Goal: Task Accomplishment & Management: Manage account settings

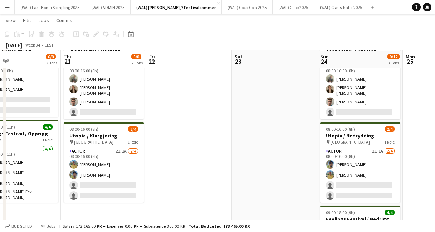
scroll to position [47, 0]
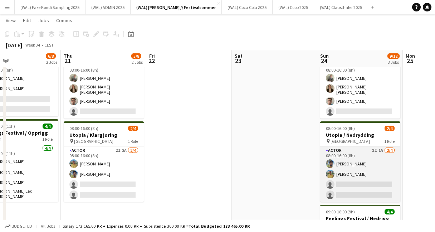
click at [338, 165] on app-card-role "Actor 2I 1A 2/4 08:00-16:00 (8h) Ramzan Bashir Jan Viggo Aakre single-neutral-a…" at bounding box center [360, 173] width 80 height 55
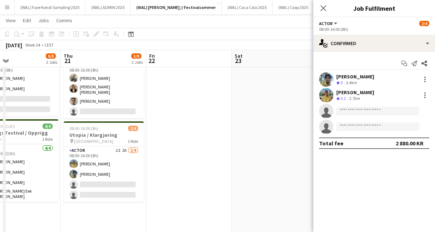
click at [329, 79] on app-user-avatar at bounding box center [326, 79] width 14 height 14
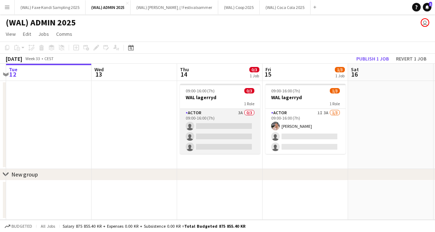
scroll to position [0, 254]
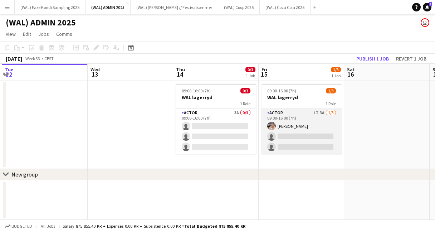
click at [301, 132] on app-card-role "Actor 1I 3A [DATE] 09:00-16:00 (7h) [PERSON_NAME] single-neutral-actions single…" at bounding box center [302, 131] width 80 height 45
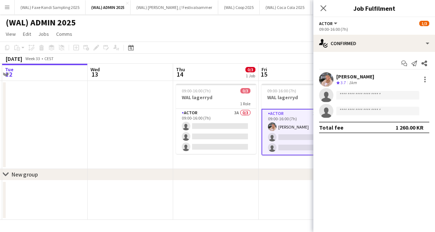
click at [327, 83] on app-user-avatar at bounding box center [326, 79] width 14 height 14
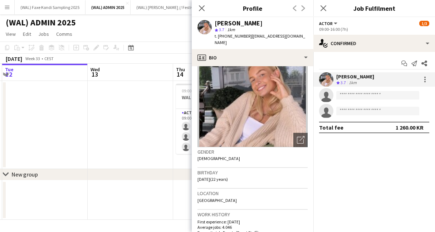
scroll to position [0, 0]
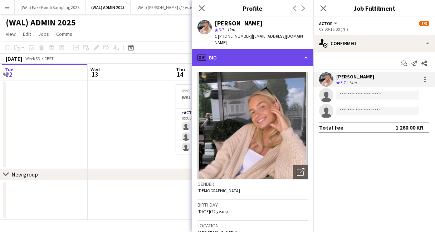
click at [254, 57] on div "profile Bio" at bounding box center [253, 57] width 122 height 17
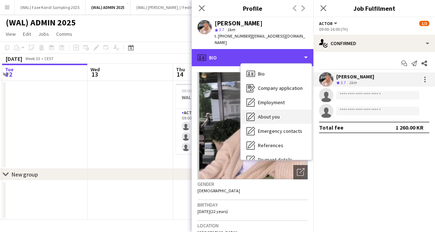
scroll to position [67, 0]
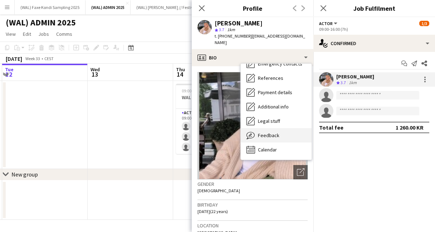
click at [283, 131] on div "Feedback Feedback" at bounding box center [276, 135] width 71 height 14
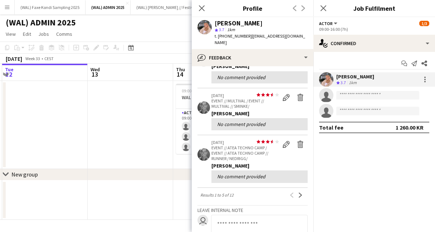
scroll to position [150, 0]
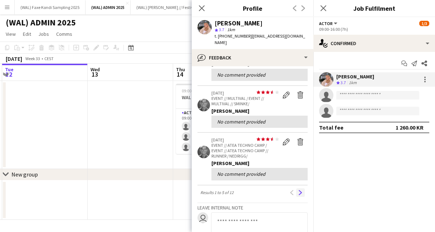
click at [301, 190] on app-icon "Next" at bounding box center [300, 192] width 5 height 5
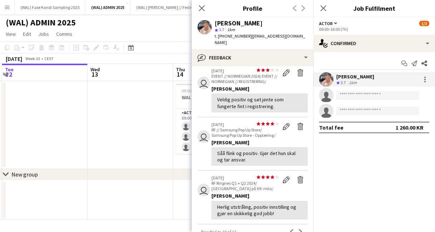
scroll to position [190, 0]
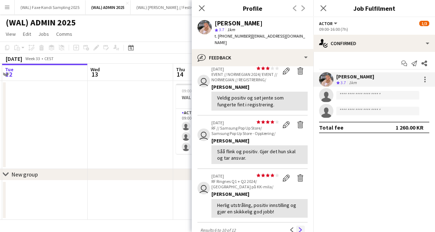
click at [300, 227] on app-icon "Next" at bounding box center [300, 229] width 5 height 5
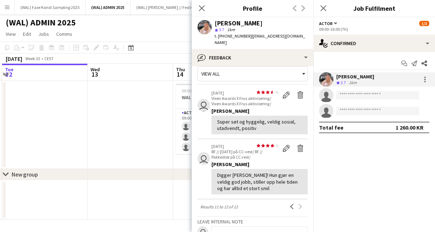
scroll to position [0, 0]
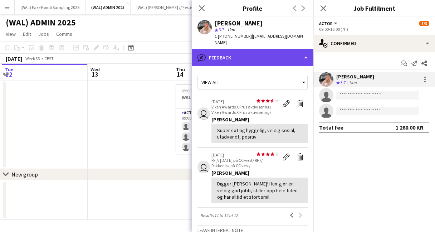
click at [207, 55] on div "bubble-pencil Feedback" at bounding box center [253, 57] width 122 height 17
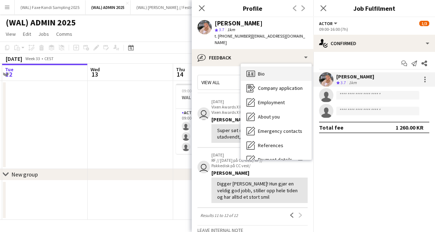
click at [260, 71] on span "Bio" at bounding box center [261, 74] width 7 height 6
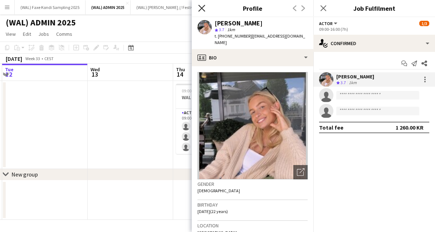
click at [200, 7] on icon at bounding box center [201, 8] width 7 height 7
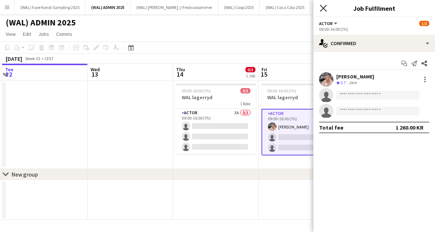
click at [323, 10] on icon "Close pop-in" at bounding box center [323, 8] width 7 height 7
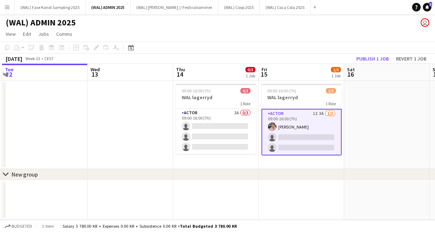
click at [294, 42] on app-toolbar "Copy Paste Paste Command V Paste with crew Command Shift V Paste linked Job [GE…" at bounding box center [217, 48] width 435 height 12
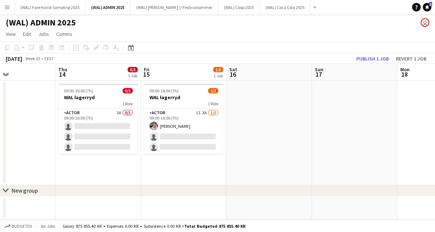
scroll to position [0, 197]
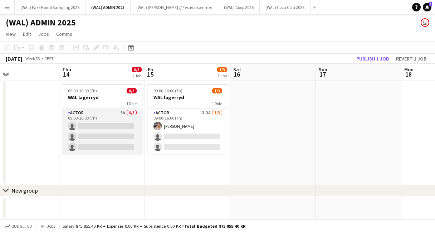
click at [127, 144] on app-card-role "Actor 3A 0/3 09:00-16:00 (7h) single-neutral-actions single-neutral-actions sin…" at bounding box center [102, 131] width 80 height 45
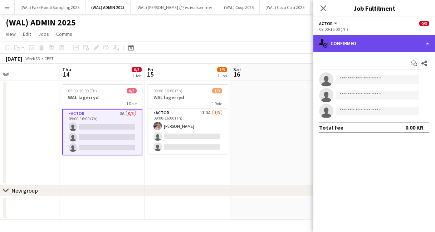
click at [345, 41] on div "single-neutral-actions-check-2 Confirmed" at bounding box center [375, 43] width 122 height 17
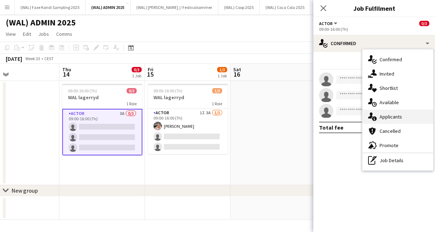
click at [372, 115] on icon at bounding box center [370, 115] width 5 height 6
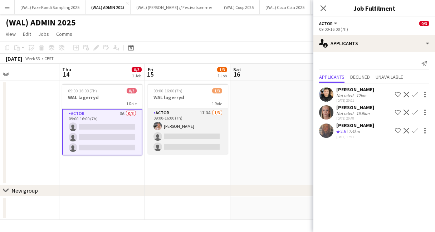
click at [189, 142] on app-card-role "Actor 1I 3A [DATE] 09:00-16:00 (7h) [PERSON_NAME] single-neutral-actions single…" at bounding box center [188, 131] width 80 height 45
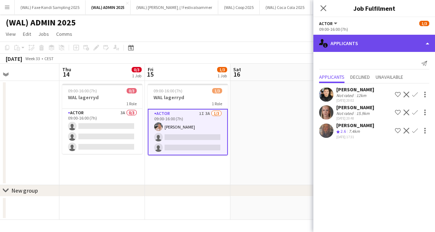
click at [336, 42] on div "single-neutral-actions-information Applicants" at bounding box center [375, 43] width 122 height 17
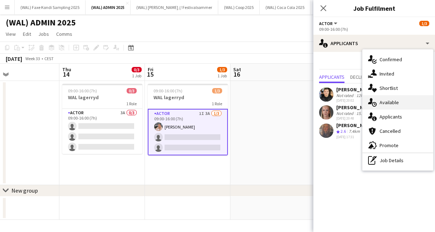
click at [409, 105] on div "single-neutral-actions-upload Available" at bounding box center [398, 102] width 71 height 14
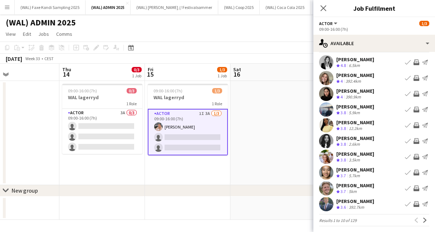
scroll to position [19, 0]
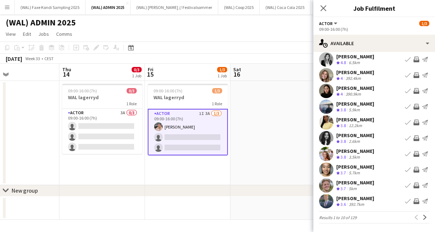
click at [325, 89] on app-user-avatar at bounding box center [326, 91] width 14 height 14
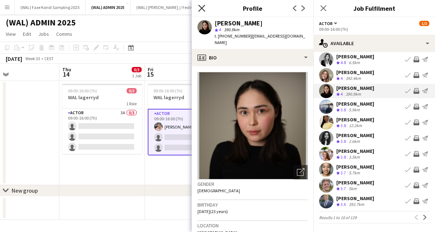
click at [200, 9] on icon "Close pop-in" at bounding box center [201, 8] width 7 height 7
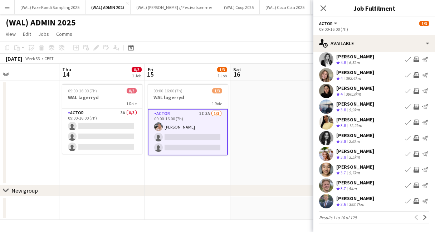
click at [330, 108] on app-user-avatar at bounding box center [326, 107] width 14 height 14
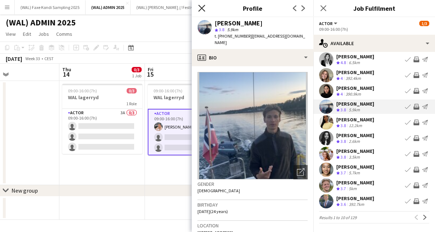
click at [202, 9] on icon at bounding box center [201, 8] width 7 height 7
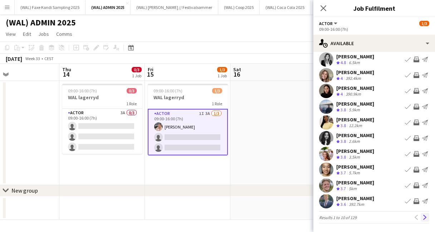
click at [423, 220] on button "Next" at bounding box center [425, 217] width 9 height 9
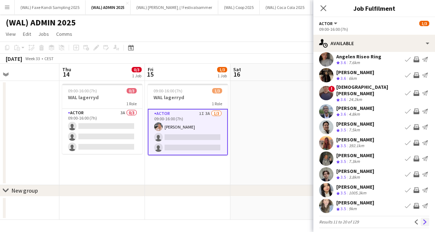
click at [425, 219] on app-icon "Next" at bounding box center [425, 221] width 5 height 5
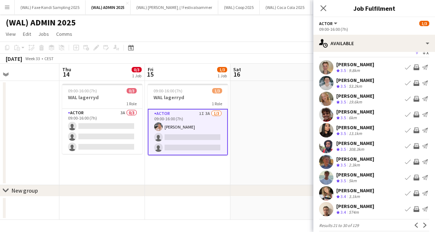
scroll to position [16, 0]
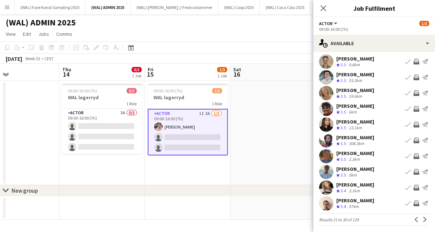
click at [332, 190] on app-user-avatar at bounding box center [326, 187] width 14 height 14
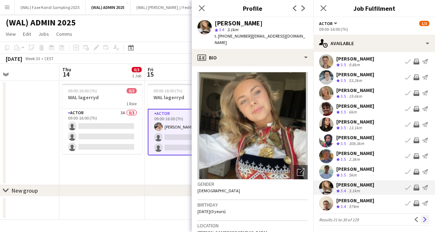
click at [423, 218] on app-icon "Next" at bounding box center [425, 219] width 5 height 5
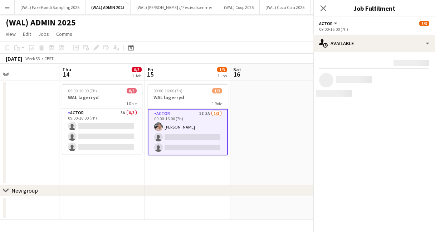
scroll to position [0, 0]
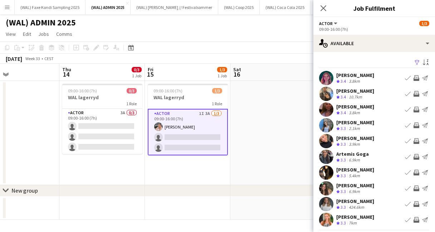
click at [325, 89] on app-user-avatar at bounding box center [326, 94] width 14 height 14
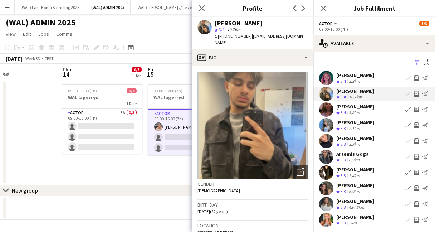
click at [329, 141] on app-user-avatar at bounding box center [326, 141] width 14 height 14
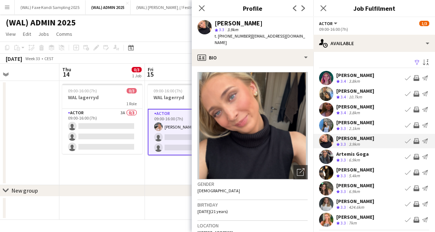
click at [265, 66] on app-crew-profile-bio "Open photos pop-in Gender [DEMOGRAPHIC_DATA] Birthday [DEMOGRAPHIC_DATA] (21 ye…" at bounding box center [253, 149] width 122 height 166
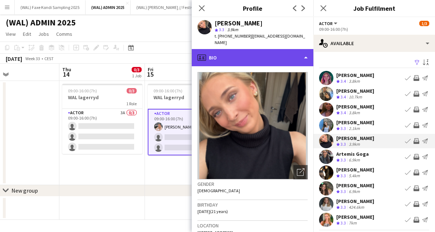
click at [262, 57] on div "profile Bio" at bounding box center [253, 57] width 122 height 17
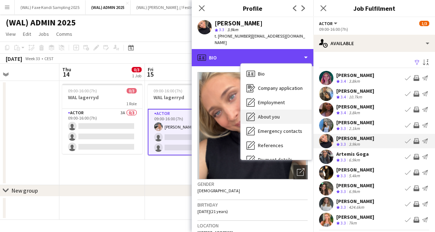
scroll to position [67, 0]
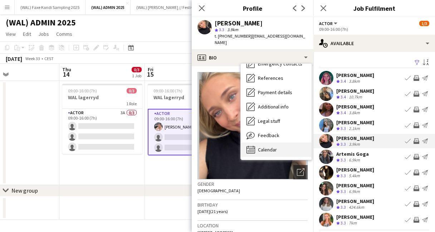
click at [278, 146] on div "Calendar Calendar" at bounding box center [276, 149] width 71 height 14
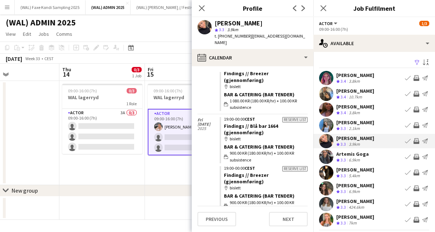
scroll to position [933, 0]
click at [204, 10] on icon at bounding box center [201, 8] width 7 height 7
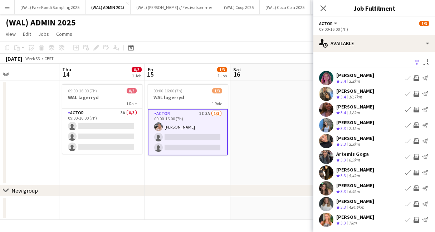
click at [324, 171] on app-user-avatar at bounding box center [326, 172] width 14 height 14
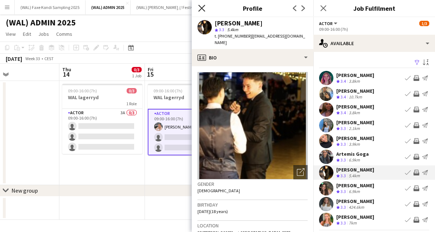
click at [203, 7] on icon at bounding box center [201, 8] width 7 height 7
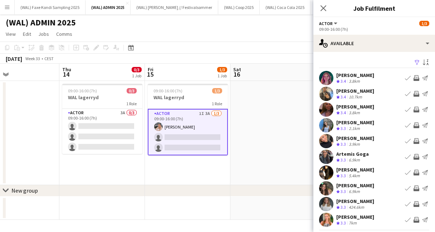
scroll to position [19, 0]
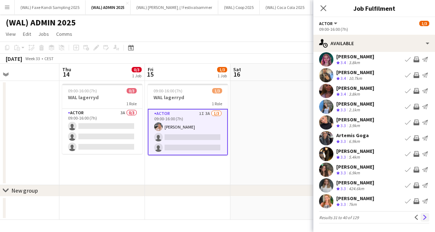
click at [425, 218] on app-icon "Next" at bounding box center [425, 217] width 5 height 5
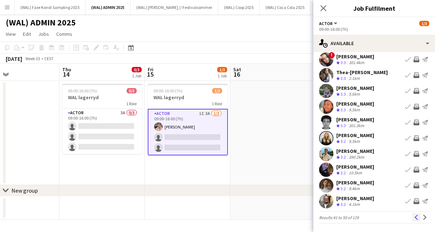
click at [416, 218] on app-icon "Previous" at bounding box center [416, 217] width 5 height 5
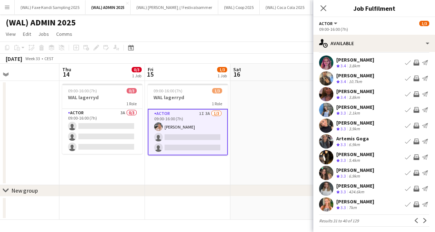
scroll to position [16, 0]
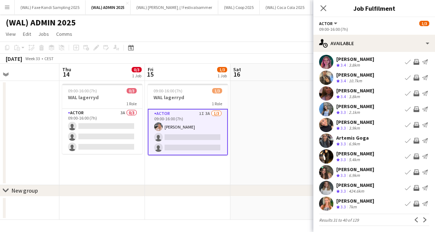
click at [326, 76] on app-user-avatar at bounding box center [326, 78] width 14 height 14
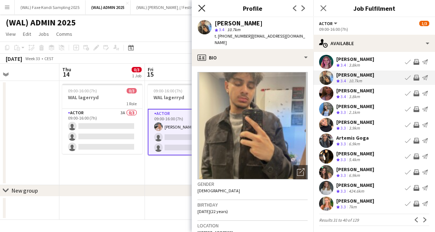
click at [202, 10] on icon "Close pop-in" at bounding box center [201, 8] width 7 height 7
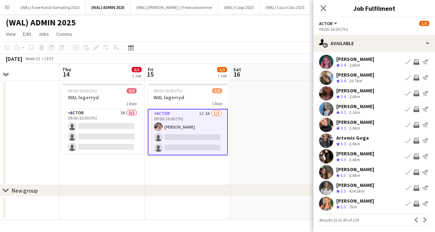
click at [329, 96] on app-user-avatar at bounding box center [326, 93] width 14 height 14
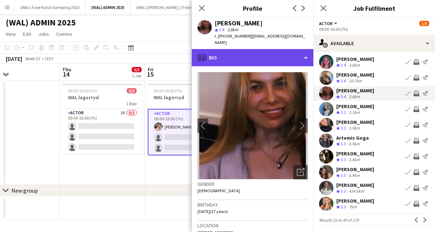
click at [244, 50] on div "profile Bio" at bounding box center [253, 57] width 122 height 17
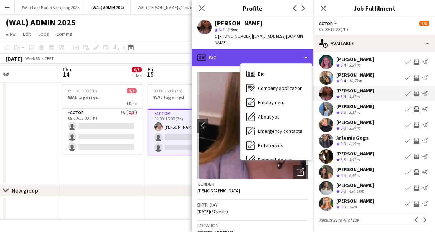
click at [231, 49] on div "profile Bio" at bounding box center [253, 57] width 122 height 17
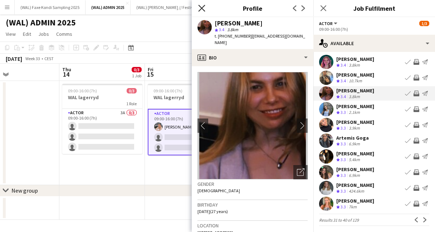
click at [200, 6] on icon at bounding box center [201, 8] width 7 height 7
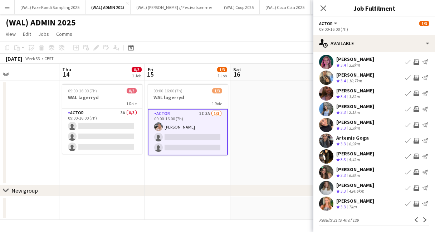
click at [357, 203] on div "[PERSON_NAME]" at bounding box center [355, 201] width 38 height 6
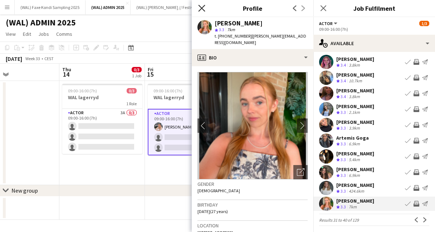
click at [200, 8] on icon "Close pop-in" at bounding box center [201, 8] width 7 height 7
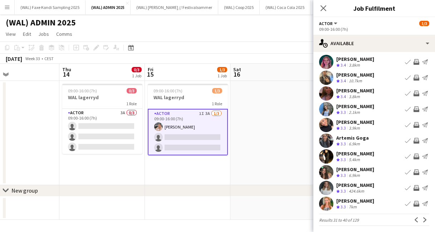
click at [328, 208] on app-user-avatar at bounding box center [326, 204] width 14 height 14
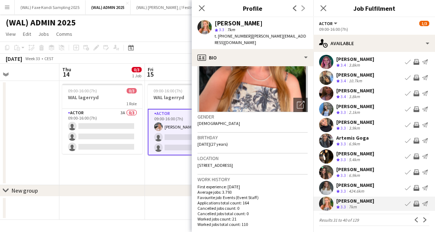
scroll to position [0, 0]
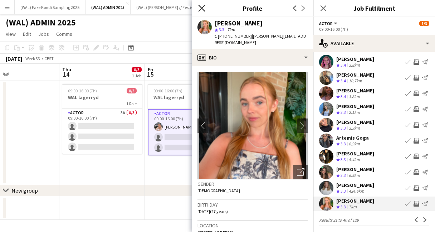
click at [200, 10] on icon "Close pop-in" at bounding box center [201, 8] width 7 height 7
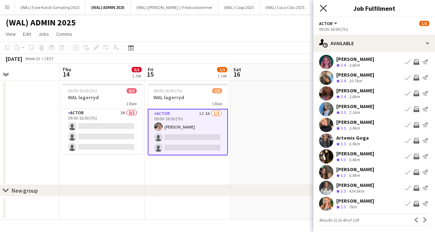
click at [322, 11] on icon "Close pop-in" at bounding box center [323, 8] width 7 height 7
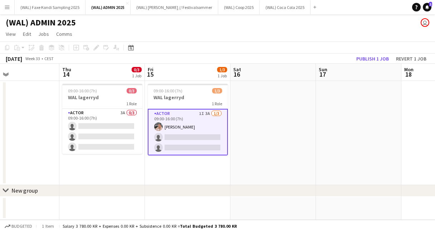
click at [284, 40] on app-page-menu "View Day view expanded Day view collapsed Month view Date picker Jump to [DATE]…" at bounding box center [217, 35] width 435 height 14
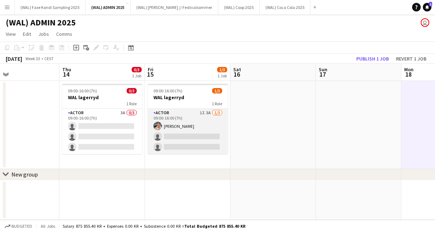
scroll to position [0, 197]
click at [170, 143] on app-card-role "Actor 1I 3A [DATE] 09:00-16:00 (7h) [PERSON_NAME] single-neutral-actions single…" at bounding box center [188, 131] width 80 height 45
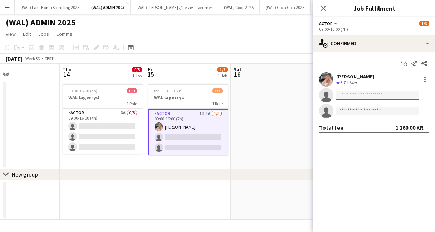
click at [355, 97] on input at bounding box center [377, 95] width 83 height 9
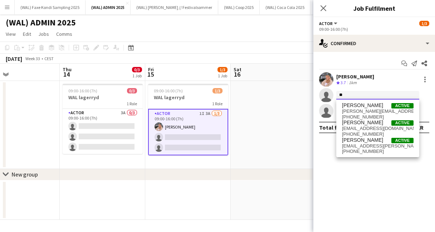
type input "*"
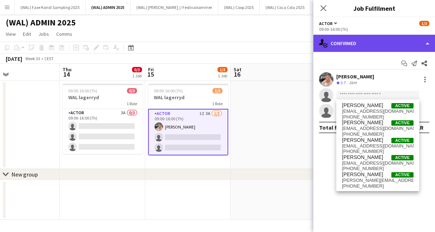
click at [374, 45] on div "single-neutral-actions-check-2 Confirmed" at bounding box center [375, 43] width 122 height 17
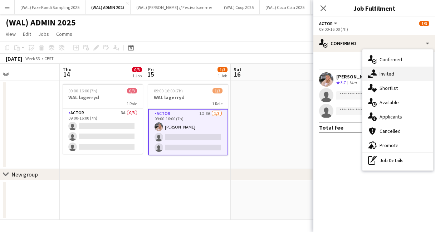
click at [386, 71] on div "single-neutral-actions-share-1 Invited" at bounding box center [398, 74] width 71 height 14
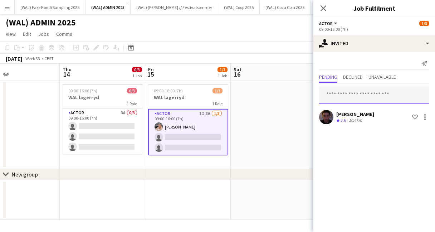
click at [345, 97] on input "text" at bounding box center [374, 95] width 110 height 18
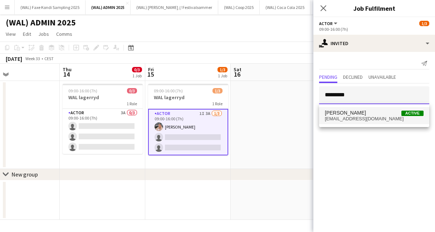
type input "*********"
click at [354, 122] on mat-option "[PERSON_NAME] Active [EMAIL_ADDRESS][DOMAIN_NAME]" at bounding box center [374, 115] width 110 height 17
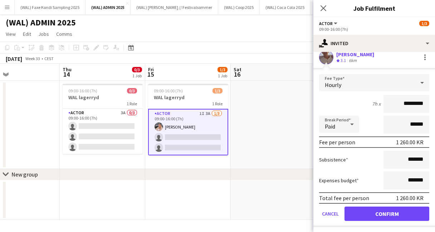
scroll to position [78, 0]
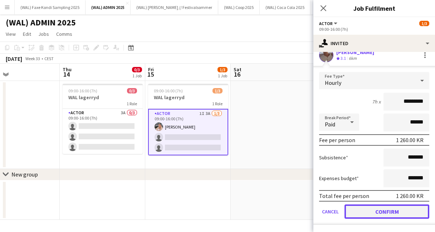
click at [378, 210] on button "Confirm" at bounding box center [387, 211] width 85 height 14
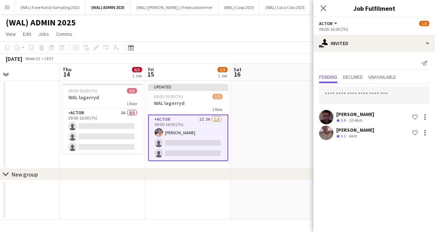
scroll to position [0, 0]
click at [324, 8] on icon at bounding box center [323, 8] width 7 height 7
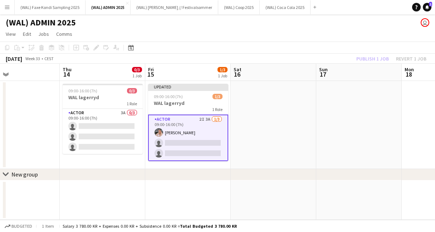
click at [190, 140] on app-card-role "Actor 2I 3A [DATE] 09:00-16:00 (7h) [PERSON_NAME] single-neutral-actions single…" at bounding box center [188, 138] width 80 height 47
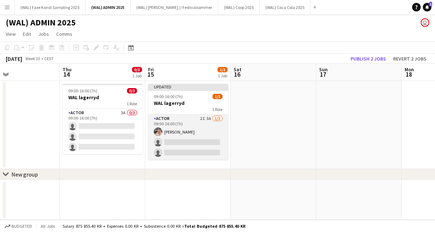
click at [190, 140] on app-card-role "Actor 2I 3A [DATE] 09:00-16:00 (7h) [PERSON_NAME] single-neutral-actions single…" at bounding box center [188, 137] width 80 height 45
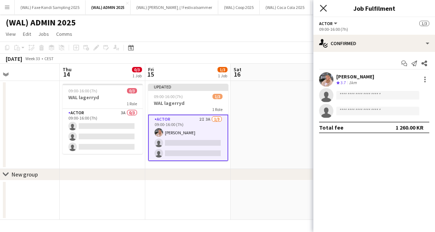
click at [320, 7] on icon "Close pop-in" at bounding box center [323, 8] width 7 height 7
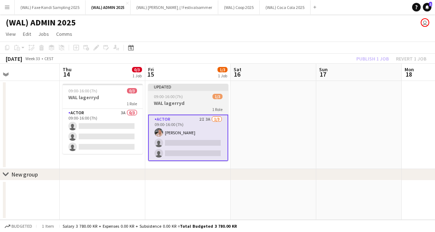
click at [184, 103] on h3 "WAL lagerryd" at bounding box center [188, 103] width 80 height 6
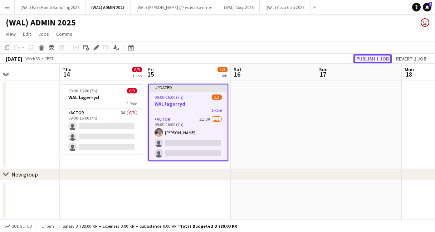
click at [379, 59] on button "Publish 1 job" at bounding box center [373, 58] width 38 height 9
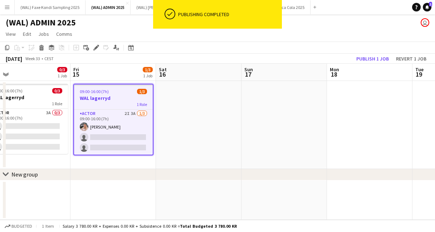
scroll to position [0, 273]
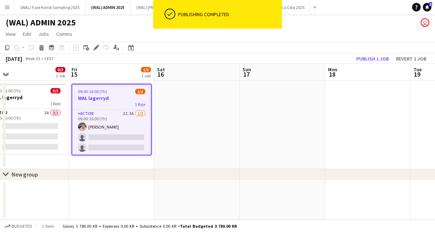
click at [374, 108] on app-date-cell at bounding box center [368, 125] width 86 height 88
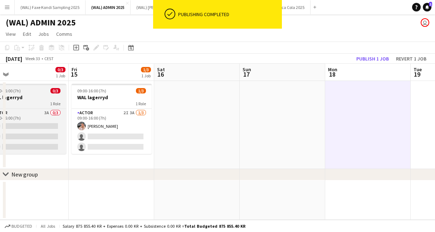
click at [35, 103] on div "1 Role" at bounding box center [26, 104] width 80 height 6
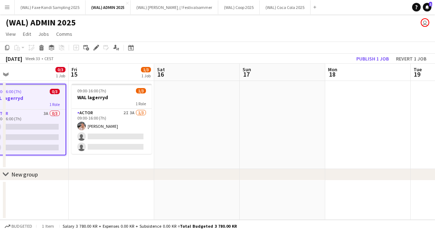
click at [359, 103] on app-date-cell at bounding box center [368, 125] width 86 height 88
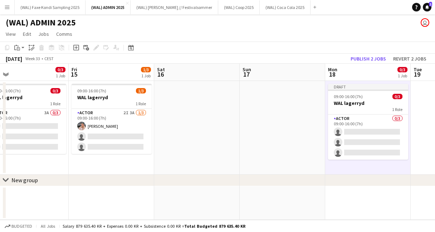
click at [359, 103] on h3 "WAL lagerryd" at bounding box center [368, 103] width 80 height 6
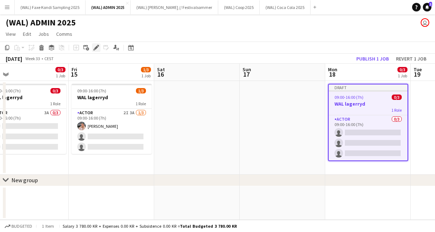
click at [96, 48] on icon at bounding box center [96, 48] width 4 height 4
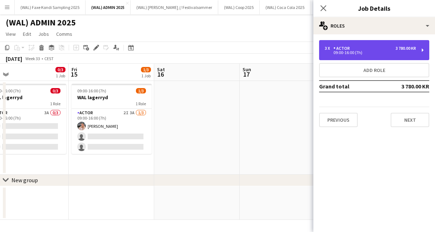
click at [342, 48] on div "Actor" at bounding box center [343, 48] width 19 height 5
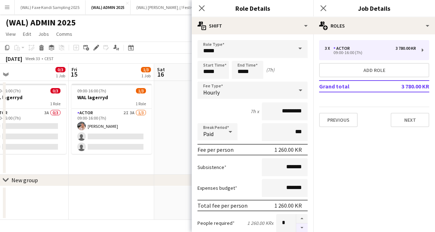
click at [302, 228] on button "button" at bounding box center [301, 227] width 11 height 9
type input "*"
click at [258, 73] on input "*****" at bounding box center [247, 70] width 31 height 18
click at [238, 79] on div at bounding box center [240, 82] width 14 height 7
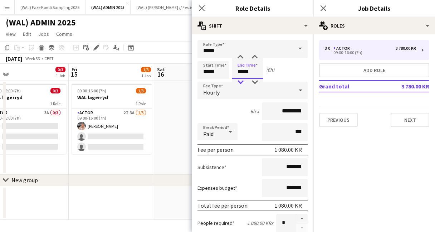
click at [238, 79] on div at bounding box center [240, 82] width 14 height 7
type input "*****"
click at [238, 79] on div at bounding box center [240, 82] width 14 height 7
click at [251, 129] on div "Break Period Paid ***" at bounding box center [253, 132] width 110 height 18
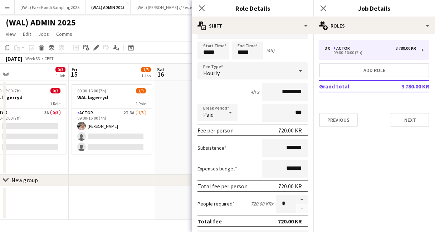
scroll to position [0, 0]
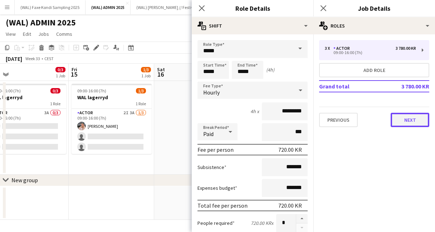
click at [415, 122] on button "Next" at bounding box center [410, 120] width 39 height 14
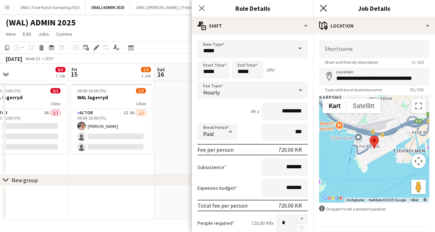
click at [324, 10] on icon "Close pop-in" at bounding box center [323, 8] width 7 height 7
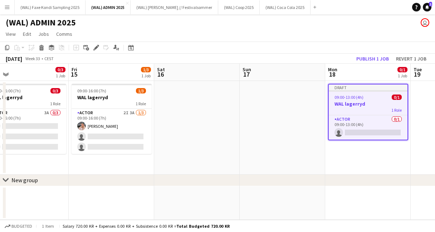
click at [358, 107] on div "1 Role" at bounding box center [368, 110] width 79 height 6
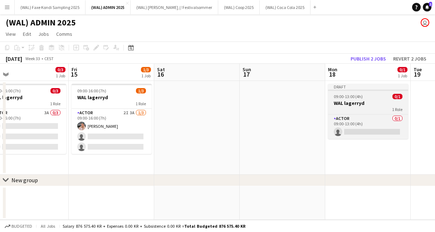
click at [358, 107] on div "1 Role" at bounding box center [368, 109] width 80 height 6
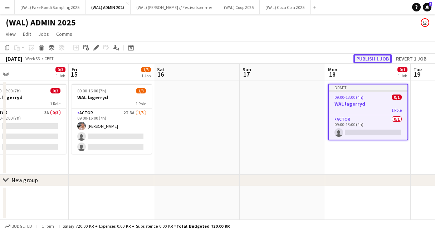
click at [365, 58] on button "Publish 1 job" at bounding box center [373, 58] width 38 height 9
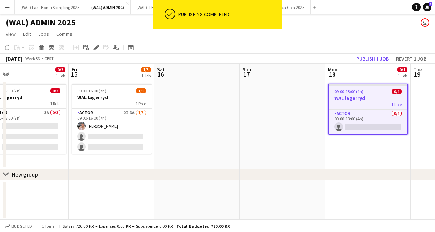
click at [375, 103] on div "1 Role" at bounding box center [368, 104] width 79 height 6
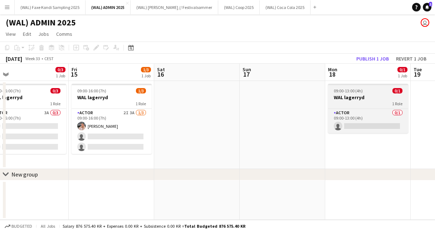
click at [375, 103] on div "1 Role" at bounding box center [368, 104] width 80 height 6
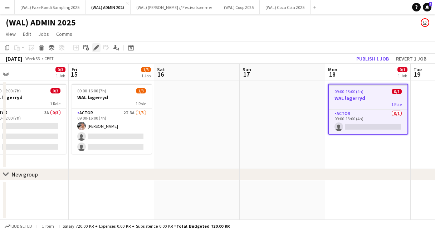
click at [99, 50] on div "Edit" at bounding box center [96, 47] width 9 height 9
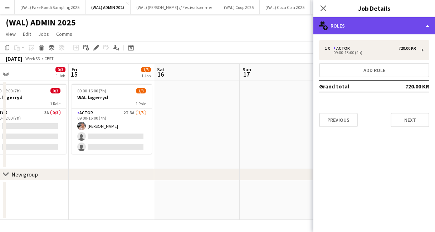
click at [350, 26] on div "multiple-users-add Roles" at bounding box center [375, 25] width 122 height 17
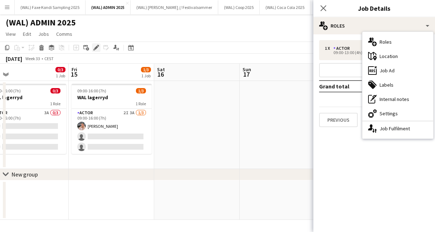
click at [95, 50] on icon "Edit" at bounding box center [96, 48] width 6 height 6
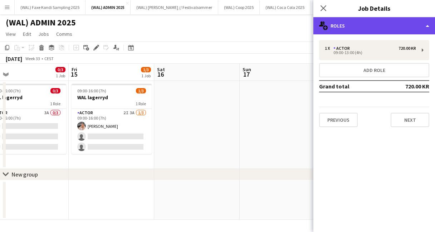
click at [332, 31] on div "multiple-users-add Roles" at bounding box center [375, 25] width 122 height 17
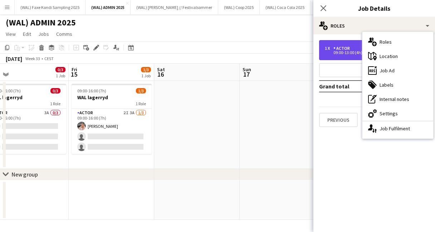
click at [351, 46] on div "Actor" at bounding box center [343, 48] width 19 height 5
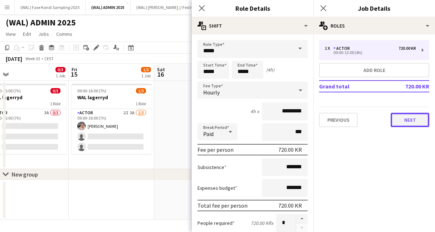
click at [399, 115] on button "Next" at bounding box center [410, 120] width 39 height 14
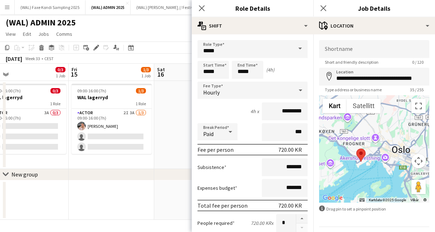
scroll to position [21, 0]
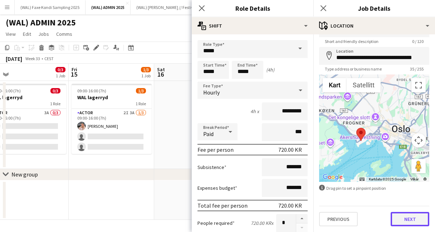
click at [402, 222] on button "Next" at bounding box center [410, 219] width 39 height 14
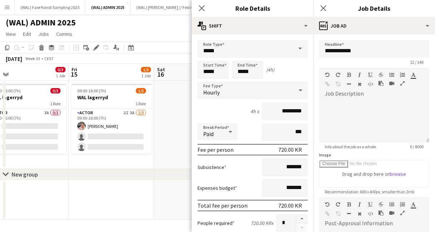
scroll to position [0, 0]
drag, startPoint x: 360, startPoint y: 49, endPoint x: 348, endPoint y: 51, distance: 12.7
click at [348, 51] on input "**********" at bounding box center [374, 49] width 110 height 18
type input "**********"
click at [316, 8] on div "Close pop-in" at bounding box center [324, 8] width 20 height 16
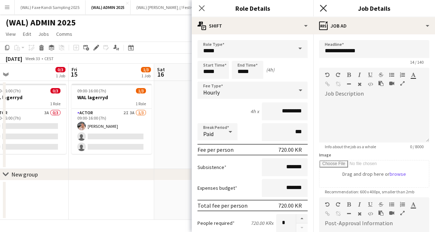
click at [322, 8] on icon "Close pop-in" at bounding box center [323, 8] width 7 height 7
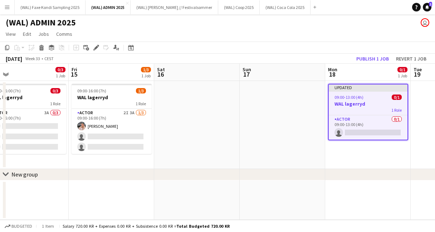
click at [310, 40] on app-page-menu "View Day view expanded Day view collapsed Month view Date picker Jump to [DATE]…" at bounding box center [217, 35] width 435 height 14
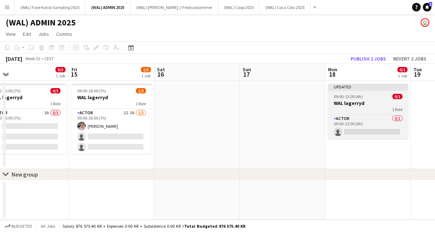
click at [367, 108] on div "1 Role" at bounding box center [368, 109] width 80 height 6
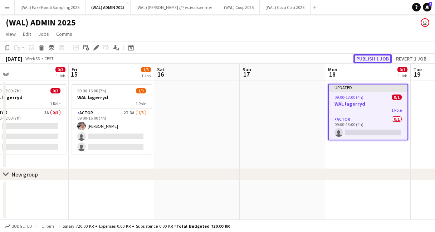
click at [380, 58] on button "Publish 1 job" at bounding box center [373, 58] width 38 height 9
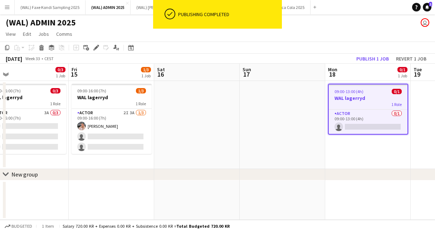
click at [300, 47] on app-toolbar "Copy Paste Paste Command V Paste with crew Command Shift V Paste linked Job [GE…" at bounding box center [217, 48] width 435 height 12
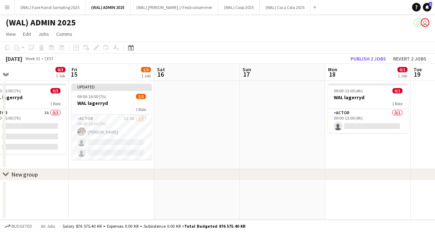
click at [6, 8] on app-icon "Menu" at bounding box center [7, 7] width 6 height 6
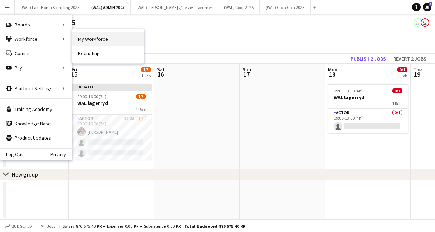
click at [93, 42] on link "My Workforce" at bounding box center [108, 39] width 72 height 14
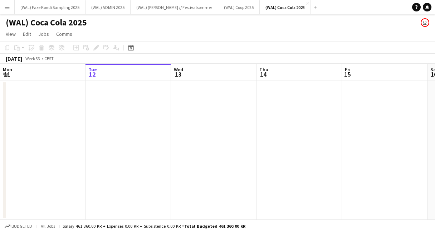
click at [9, 9] on app-icon "Menu" at bounding box center [7, 7] width 6 height 6
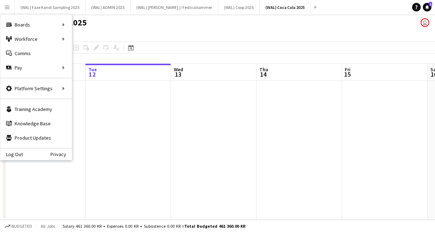
click at [237, 35] on app-page-menu "View Day view expanded Day view collapsed Month view Date picker Jump to [DATE]…" at bounding box center [217, 35] width 435 height 14
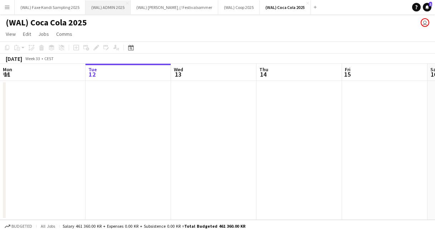
click at [108, 12] on button "(WAL) ADMIN 2025 Close" at bounding box center [108, 7] width 45 height 14
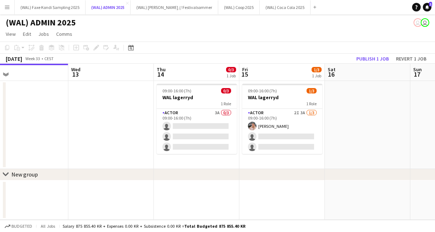
scroll to position [0, 290]
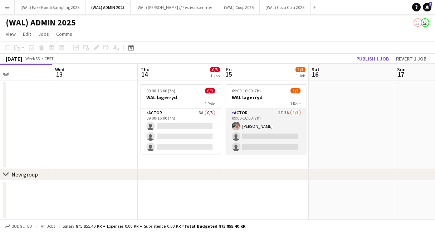
click at [277, 139] on app-card-role "Actor 2I 3A [DATE] 09:00-16:00 (7h) [PERSON_NAME] single-neutral-actions single…" at bounding box center [266, 131] width 80 height 45
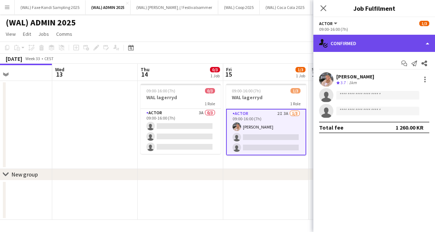
click at [351, 46] on div "single-neutral-actions-check-2 Confirmed" at bounding box center [375, 43] width 122 height 17
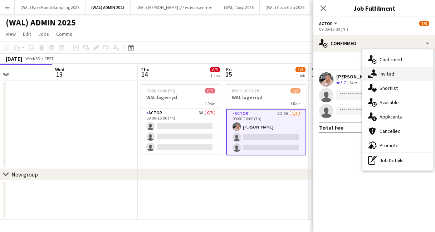
click at [384, 76] on div "single-neutral-actions-share-1 Invited" at bounding box center [398, 74] width 71 height 14
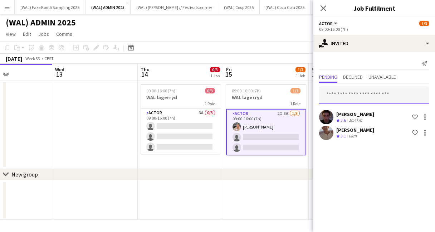
click at [342, 97] on input "text" at bounding box center [374, 95] width 110 height 18
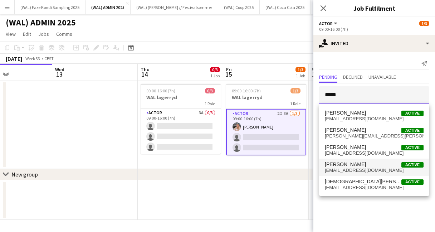
type input "*****"
click at [353, 164] on span "Christian Smelhus" at bounding box center [345, 164] width 41 height 6
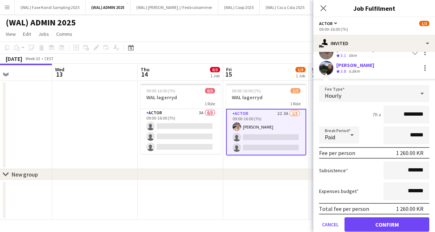
scroll to position [93, 0]
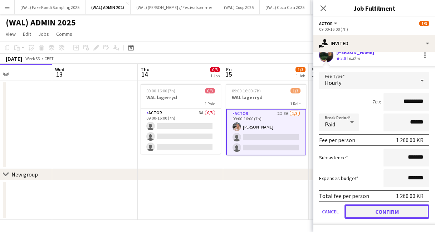
click at [379, 215] on button "Confirm" at bounding box center [387, 211] width 85 height 14
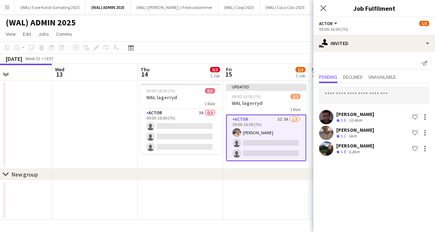
scroll to position [0, 0]
click at [358, 98] on input "text" at bounding box center [374, 95] width 110 height 18
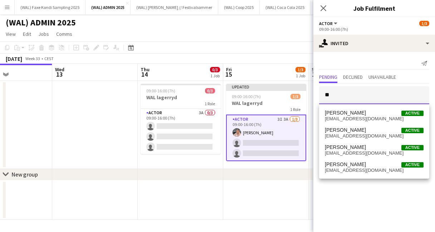
type input "*"
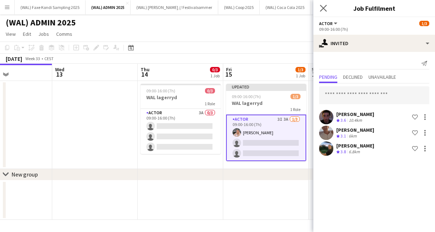
click at [320, 4] on app-icon "Close pop-in" at bounding box center [324, 8] width 10 height 10
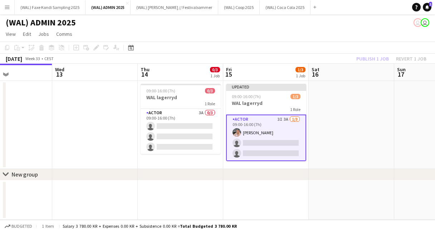
click at [291, 47] on app-toolbar "Copy Paste Paste Command V Paste with crew Command Shift V Paste linked Job [GE…" at bounding box center [217, 48] width 435 height 12
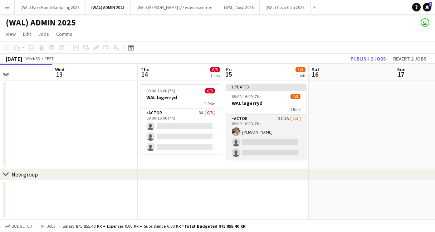
click at [265, 137] on app-card-role "Actor 3I 3A 1/3 09:00-16:00 (7h) Lise Lockwood single-neutral-actions single-ne…" at bounding box center [266, 137] width 80 height 45
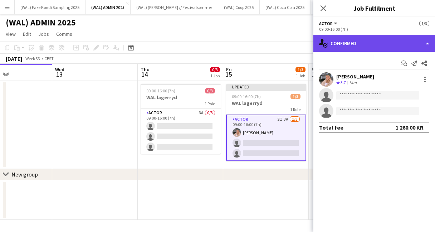
click at [350, 45] on div "single-neutral-actions-check-2 Confirmed" at bounding box center [375, 43] width 122 height 17
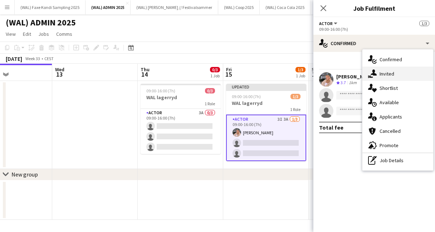
click at [379, 76] on div "single-neutral-actions-share-1 Invited" at bounding box center [398, 74] width 71 height 14
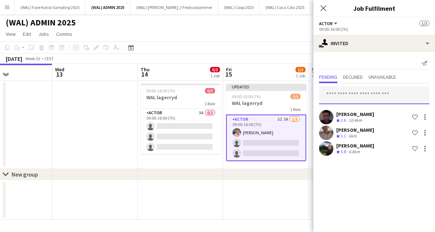
click at [339, 102] on input "text" at bounding box center [374, 95] width 110 height 18
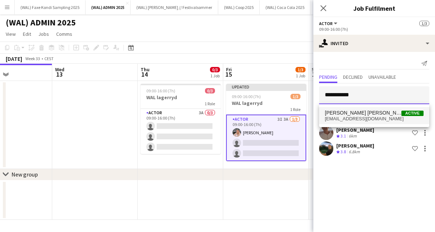
type input "**********"
click at [356, 121] on span "[EMAIL_ADDRESS][DOMAIN_NAME]" at bounding box center [374, 119] width 99 height 6
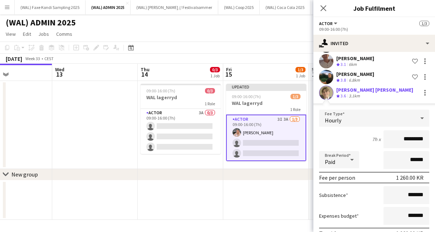
scroll to position [109, 0]
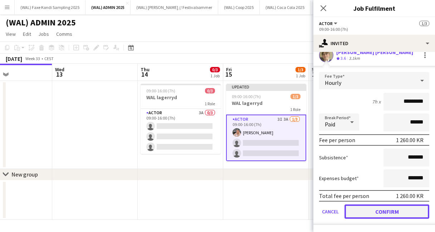
click at [368, 212] on button "Confirm" at bounding box center [387, 211] width 85 height 14
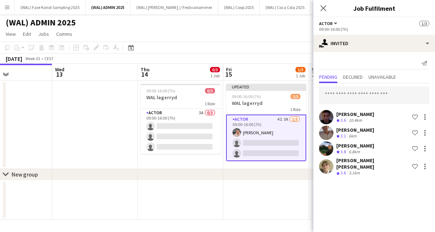
scroll to position [0, 0]
click at [354, 98] on input "text" at bounding box center [374, 95] width 110 height 18
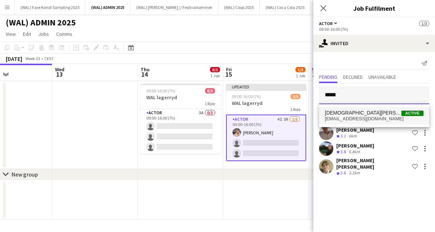
type input "*****"
click at [359, 111] on span "Christian Tohje Active" at bounding box center [374, 113] width 99 height 6
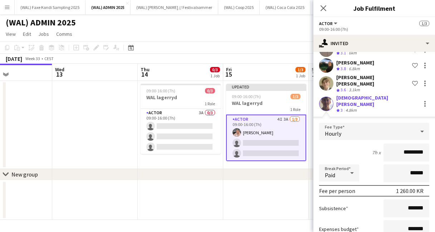
scroll to position [125, 0]
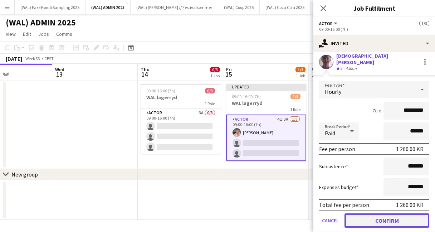
click at [380, 213] on button "Confirm" at bounding box center [387, 220] width 85 height 14
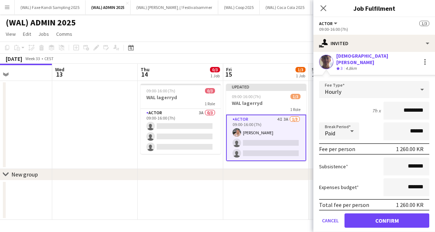
scroll to position [0, 0]
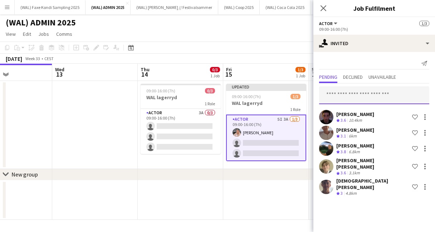
click at [346, 99] on input "text" at bounding box center [374, 95] width 110 height 18
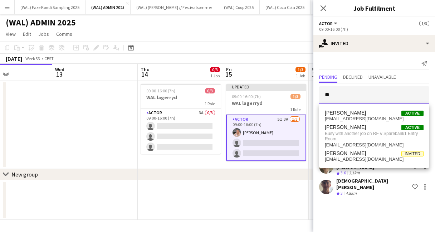
type input "*"
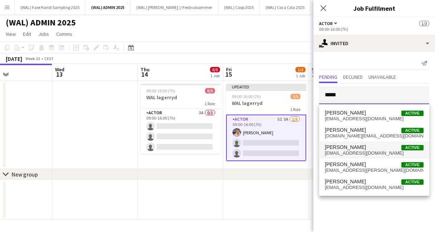
type input "*****"
click at [369, 154] on span "nicolayblenning@gmail.com" at bounding box center [374, 153] width 99 height 6
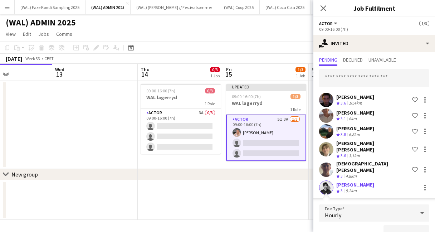
scroll to position [141, 0]
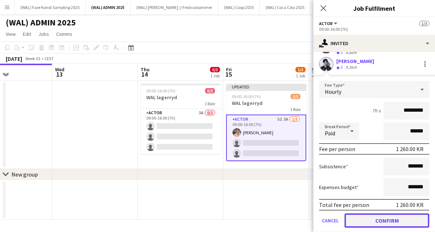
click at [377, 214] on button "Confirm" at bounding box center [387, 220] width 85 height 14
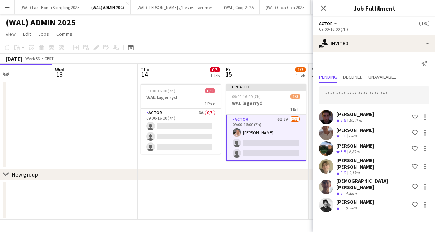
scroll to position [0, 0]
click at [349, 96] on input "text" at bounding box center [374, 95] width 110 height 18
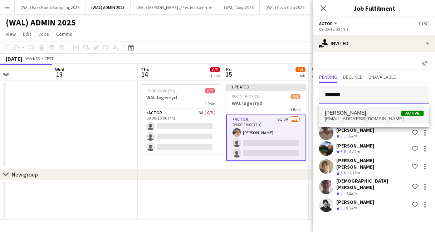
type input "*******"
click at [346, 115] on span "Filip Øverli" at bounding box center [345, 113] width 41 height 6
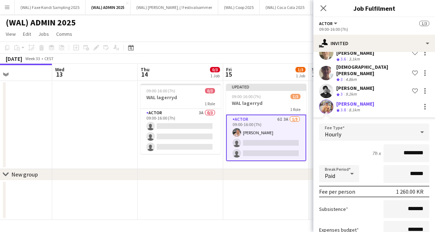
scroll to position [156, 0]
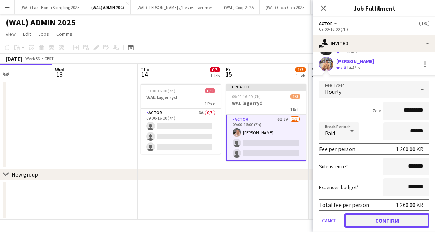
click at [374, 214] on button "Confirm" at bounding box center [387, 220] width 85 height 14
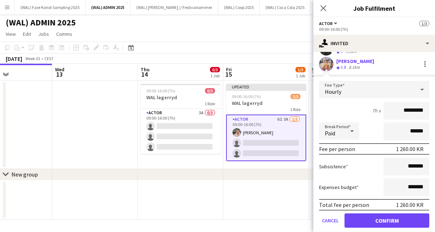
scroll to position [0, 0]
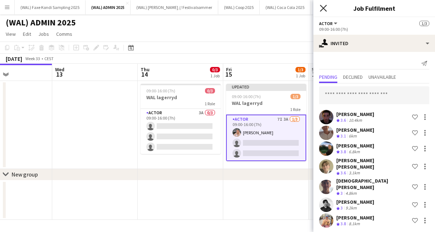
click at [320, 10] on icon "Close pop-in" at bounding box center [323, 8] width 7 height 7
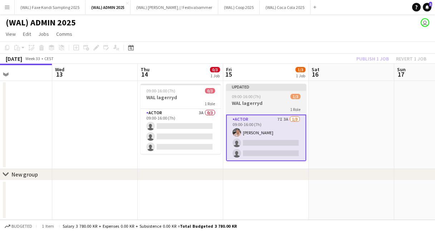
click at [276, 108] on div "1 Role" at bounding box center [266, 109] width 80 height 6
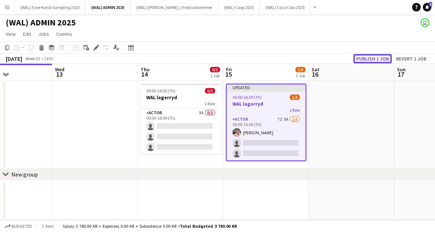
click at [370, 57] on button "Publish 1 job" at bounding box center [373, 58] width 38 height 9
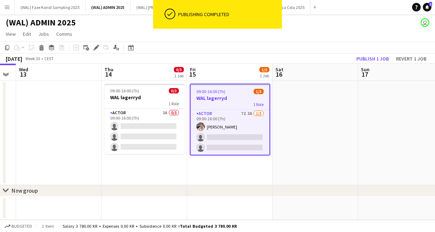
scroll to position [0, 158]
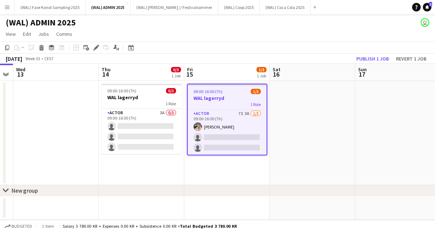
click at [190, 38] on app-page-menu "View Day view expanded Day view collapsed Month view Date picker Jump to [DATE]…" at bounding box center [217, 35] width 435 height 14
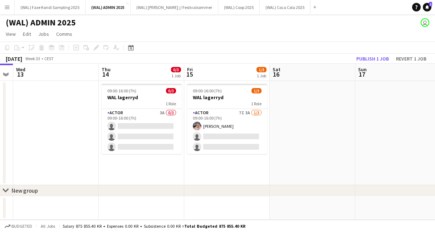
click at [4, 6] on app-icon "Menu" at bounding box center [7, 7] width 6 height 6
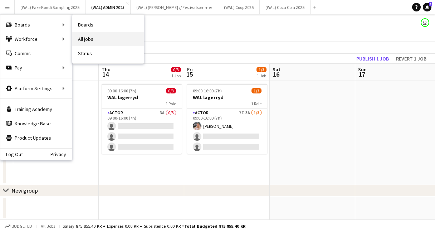
click at [83, 39] on link "All jobs" at bounding box center [108, 39] width 72 height 14
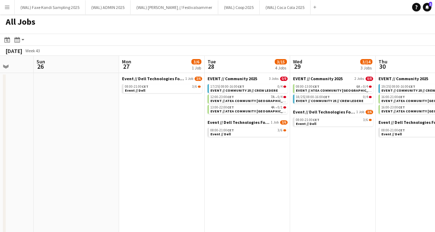
scroll to position [0, 223]
click at [9, 9] on app-icon "Menu" at bounding box center [7, 7] width 6 height 6
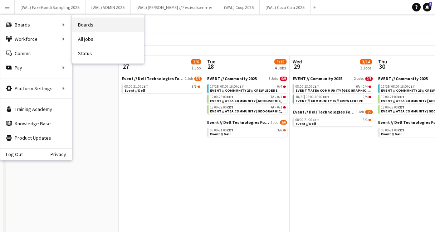
click at [95, 28] on link "Boards" at bounding box center [108, 25] width 72 height 14
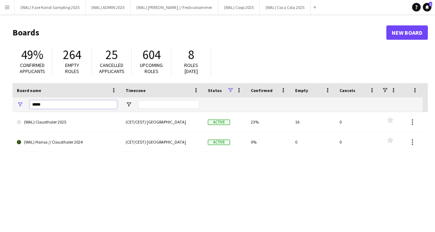
click at [53, 105] on input "*****" at bounding box center [73, 104] width 87 height 9
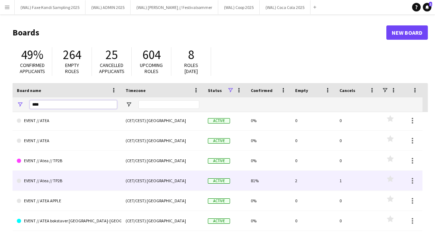
scroll to position [62, 0]
type input "****"
click at [75, 185] on link "EVENT // Atea // TP2B" at bounding box center [67, 180] width 100 height 20
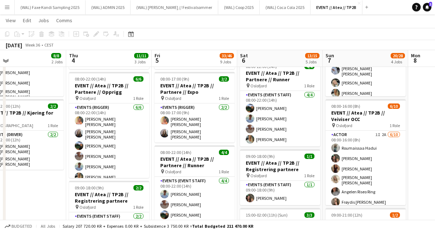
scroll to position [92, 0]
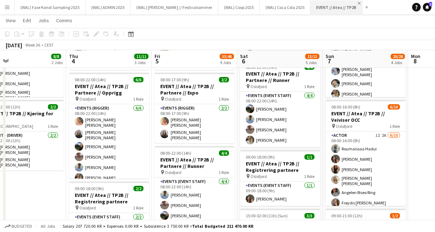
click at [358, 4] on app-icon "Close" at bounding box center [359, 3] width 3 height 3
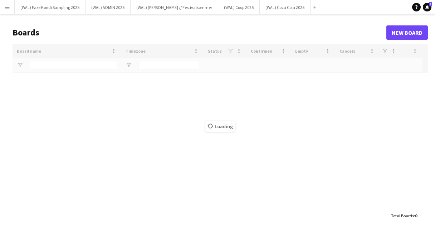
type input "****"
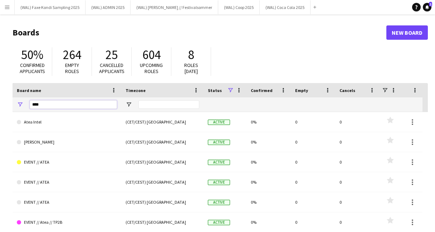
click at [58, 105] on input "****" at bounding box center [73, 104] width 87 height 9
click at [7, 13] on button "Menu" at bounding box center [7, 7] width 14 height 14
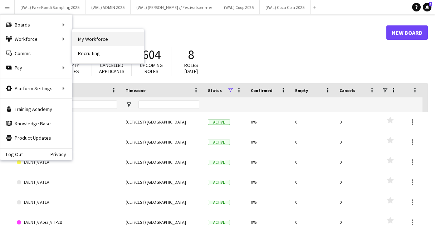
click at [97, 40] on link "My Workforce" at bounding box center [108, 39] width 72 height 14
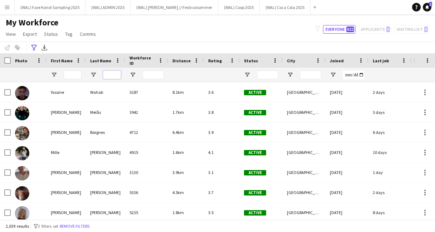
click at [116, 74] on input "Last Name Filter Input" at bounding box center [112, 75] width 18 height 9
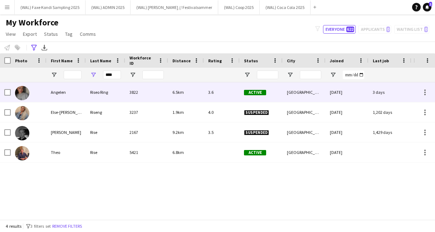
click at [109, 92] on div "Riseo Ring" at bounding box center [105, 92] width 39 height 20
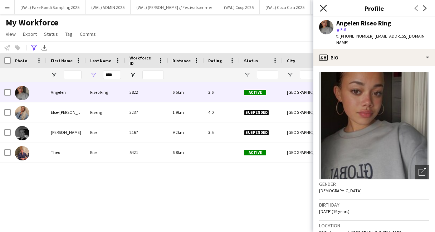
click at [323, 8] on icon at bounding box center [323, 8] width 7 height 7
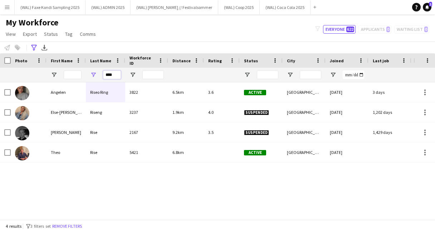
click at [114, 76] on input "****" at bounding box center [112, 75] width 18 height 9
type input "*"
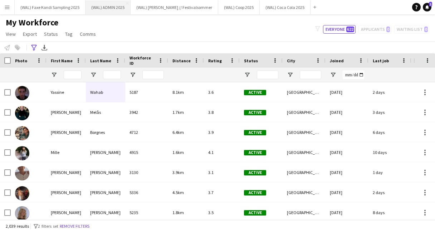
click at [107, 8] on button "(WAL) ADMIN 2025 Close" at bounding box center [108, 7] width 45 height 14
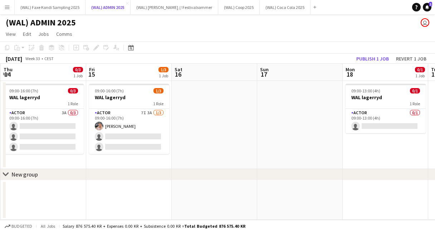
scroll to position [0, 257]
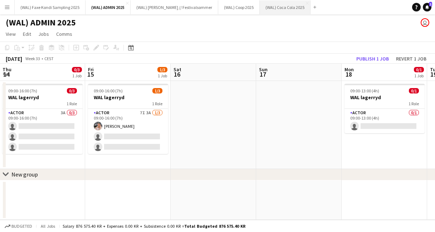
click at [267, 13] on button "(WAL) Coca Cola 2025 Close" at bounding box center [285, 7] width 51 height 14
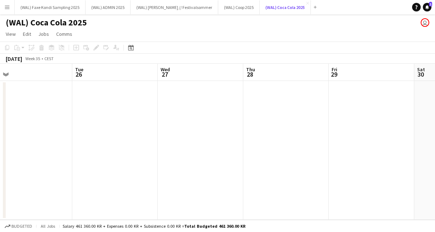
scroll to position [0, 284]
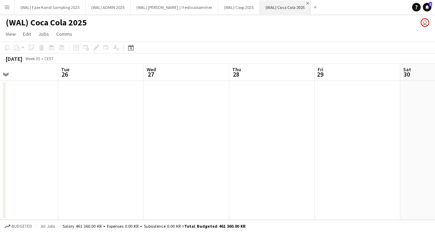
click at [306, 3] on app-icon "Close" at bounding box center [307, 3] width 3 height 3
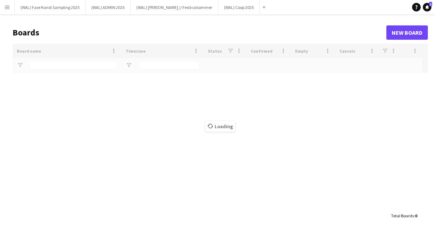
type input "****"
